Goal: Task Accomplishment & Management: Use online tool/utility

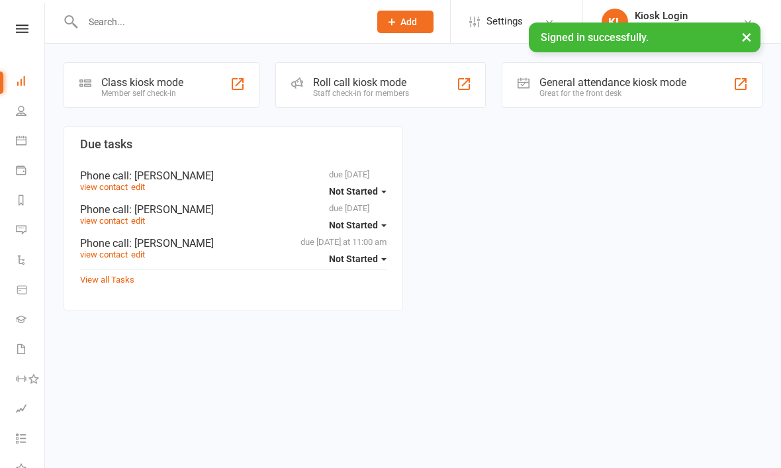
click at [206, 98] on div "Class kiosk mode Member self check-in" at bounding box center [162, 85] width 196 height 46
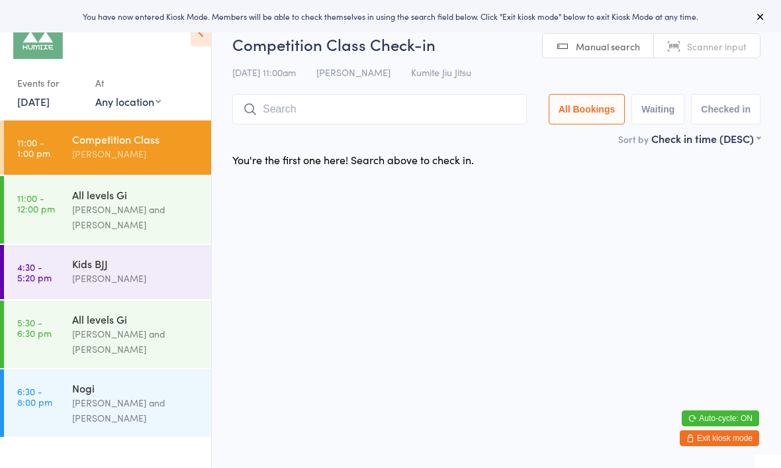
click at [177, 212] on div "[PERSON_NAME] and [PERSON_NAME]" at bounding box center [136, 217] width 128 height 30
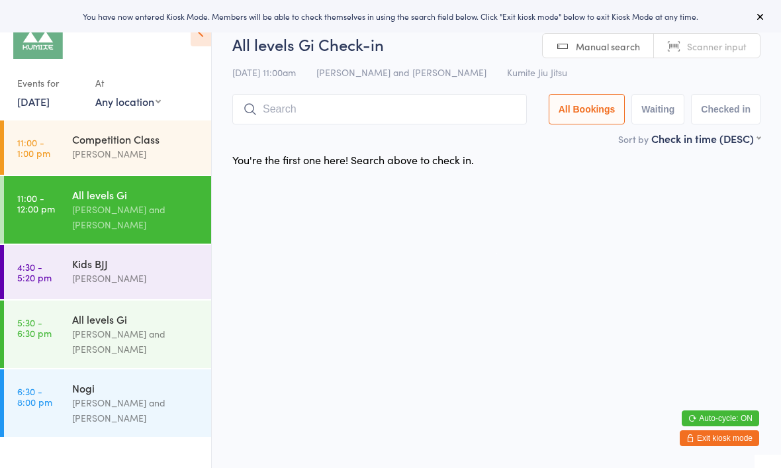
click at [161, 146] on div "Competition Class" at bounding box center [136, 139] width 128 height 15
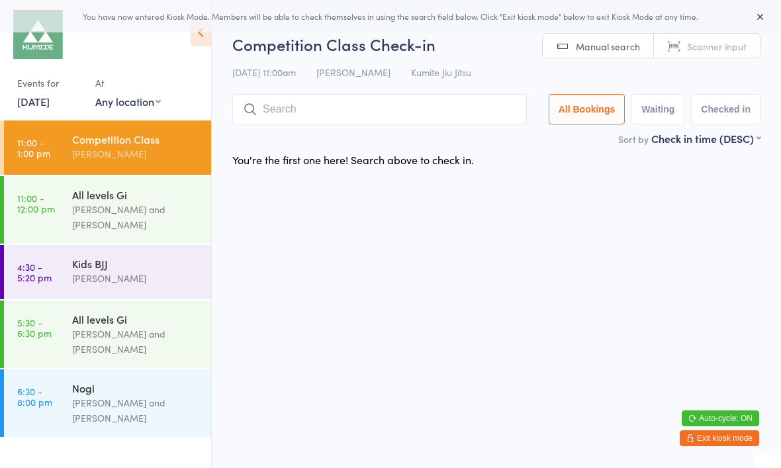
click at [315, 118] on input "search" at bounding box center [379, 109] width 294 height 30
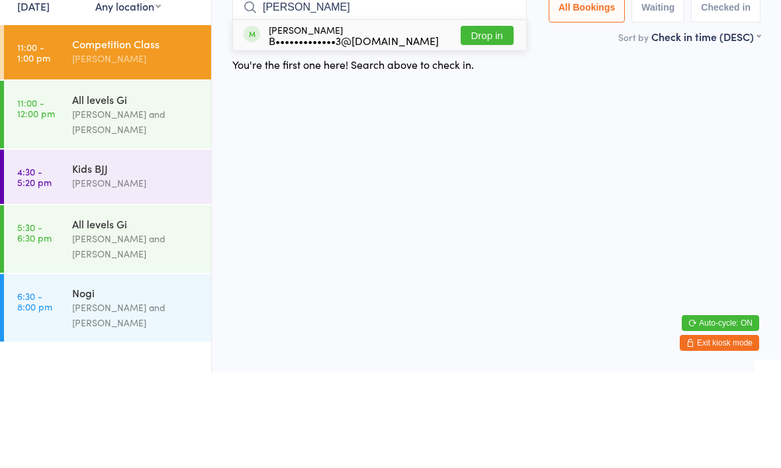
type input "[PERSON_NAME]"
click at [478, 121] on button "Drop in" at bounding box center [487, 130] width 53 height 19
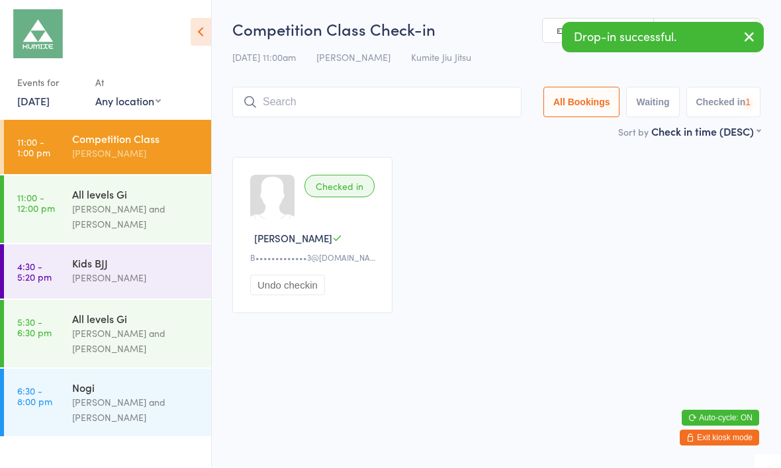
click at [334, 107] on input "search" at bounding box center [376, 102] width 289 height 30
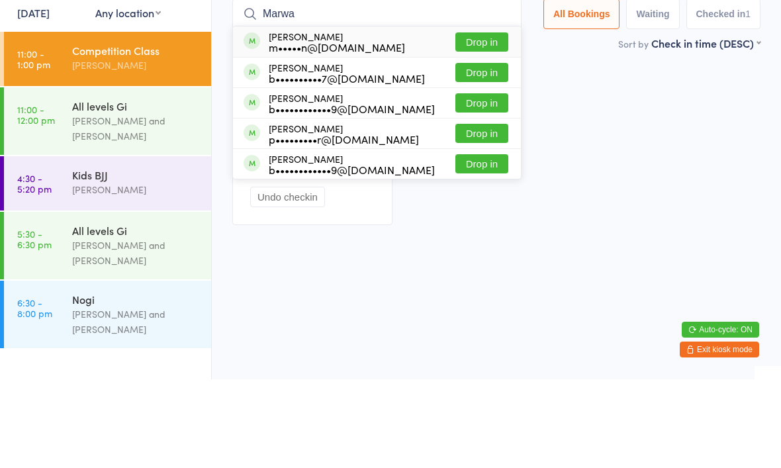
type input "Marwa"
click at [482, 121] on button "Drop in" at bounding box center [481, 130] width 53 height 19
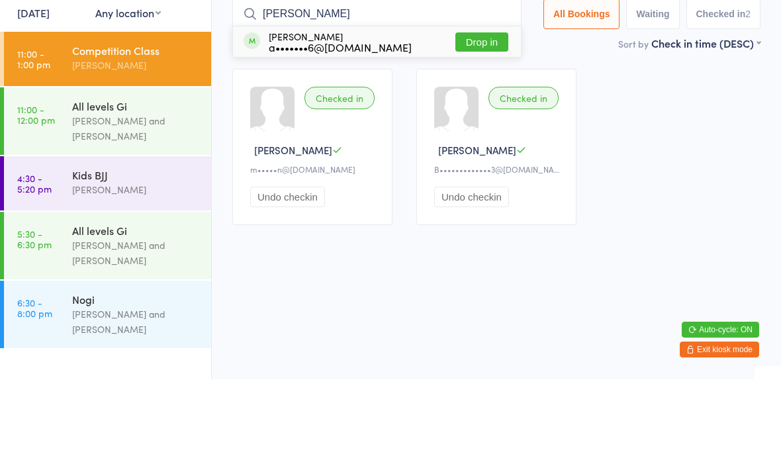
type input "[PERSON_NAME]"
click at [479, 121] on button "Drop in" at bounding box center [481, 130] width 53 height 19
